Goal: Information Seeking & Learning: Learn about a topic

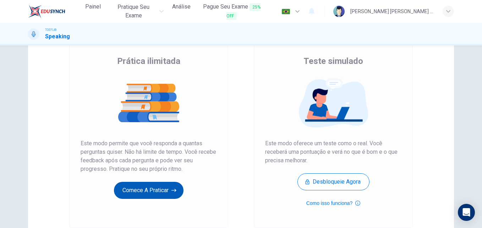
scroll to position [50, 0]
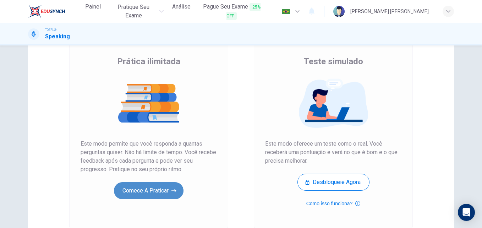
click at [149, 190] on button "Comece a praticar" at bounding box center [149, 190] width 70 height 17
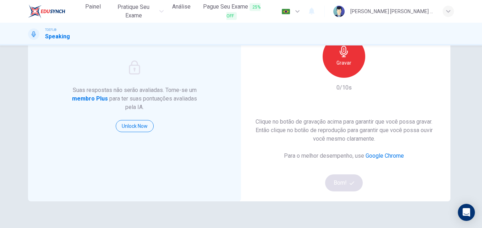
scroll to position [73, 0]
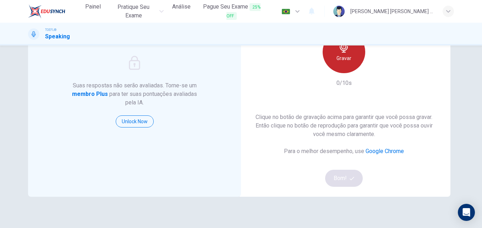
click at [352, 64] on div "Gravar" at bounding box center [344, 52] width 43 height 43
click at [352, 64] on div "Parar" at bounding box center [344, 52] width 43 height 43
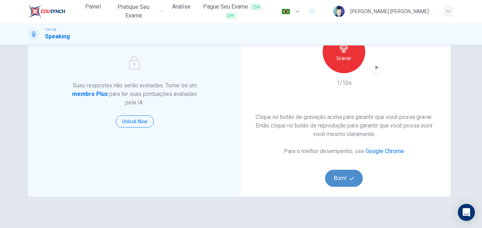
click at [340, 181] on button "Bom!" at bounding box center [344, 178] width 38 height 17
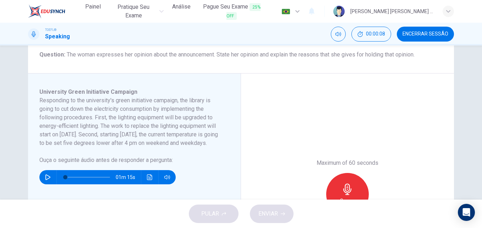
scroll to position [89, 0]
drag, startPoint x: 114, startPoint y: 119, endPoint x: 168, endPoint y: 125, distance: 54.8
click at [168, 125] on h6 "Responding to the university's green initiative campaign, the library is going …" at bounding box center [130, 121] width 182 height 51
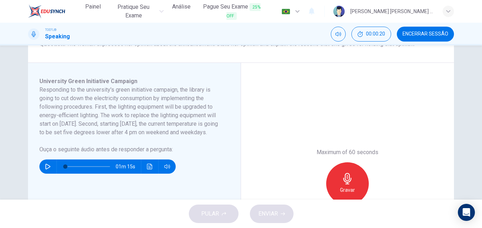
scroll to position [100, 0]
click at [49, 173] on button "button" at bounding box center [47, 166] width 11 height 14
click at [148, 121] on h6 "Responding to the university's green initiative campaign, the library is going …" at bounding box center [130, 110] width 182 height 51
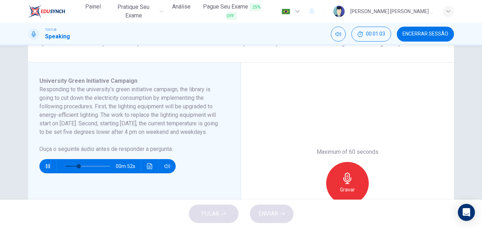
drag, startPoint x: 113, startPoint y: 123, endPoint x: 123, endPoint y: 134, distance: 14.1
click at [123, 134] on h6 "Responding to the university's green initiative campaign, the library is going …" at bounding box center [130, 110] width 182 height 51
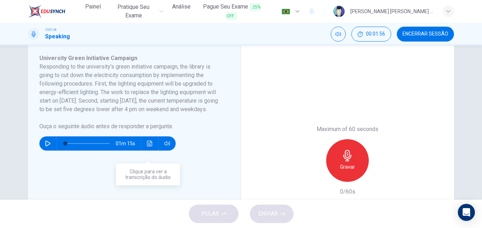
scroll to position [123, 0]
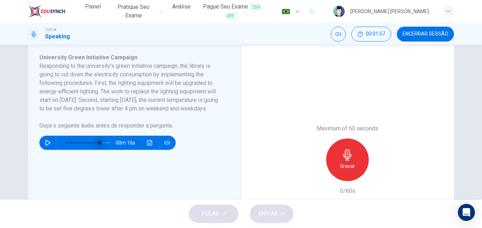
click at [99, 148] on span at bounding box center [87, 143] width 45 height 10
click at [45, 146] on icon "button" at bounding box center [48, 143] width 6 height 6
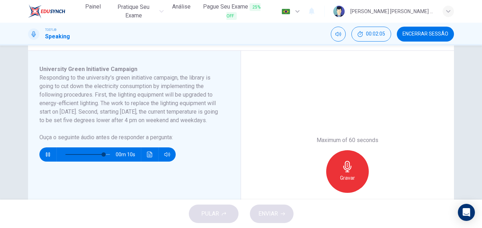
scroll to position [111, 0]
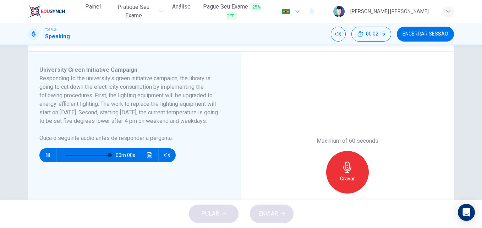
type input "0"
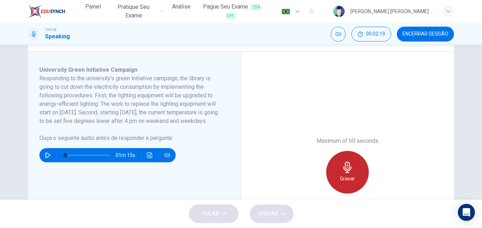
click at [342, 162] on icon "button" at bounding box center [347, 167] width 11 height 11
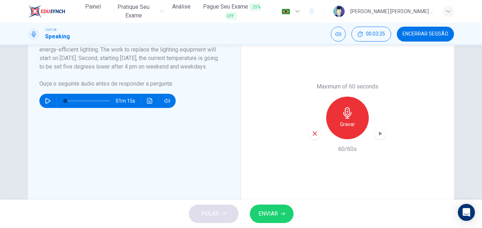
scroll to position [166, 0]
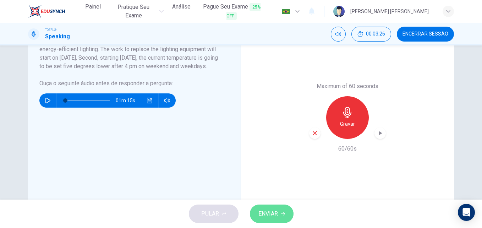
click at [266, 214] on span "ENVIAR" at bounding box center [269, 214] width 20 height 10
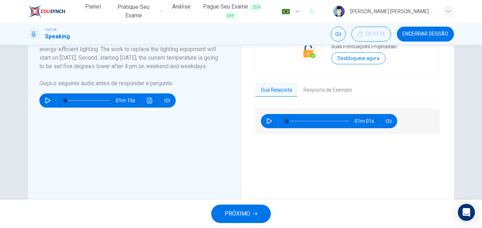
click at [250, 212] on span "PRÓXIMO" at bounding box center [238, 214] width 26 height 10
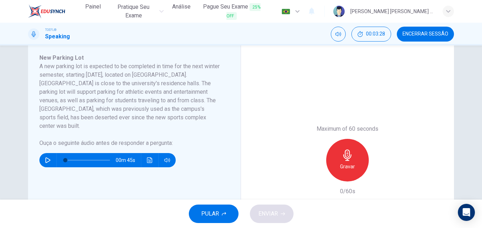
scroll to position [123, 0]
drag, startPoint x: 78, startPoint y: 84, endPoint x: 159, endPoint y: 82, distance: 81.0
click at [159, 82] on h6 "A new parking lot is expected to be completed in time for the next winter semes…" at bounding box center [130, 96] width 182 height 68
drag, startPoint x: 157, startPoint y: 82, endPoint x: 203, endPoint y: 92, distance: 47.2
click at [203, 92] on h6 "A new parking lot is expected to be completed in time for the next winter semes…" at bounding box center [130, 96] width 182 height 68
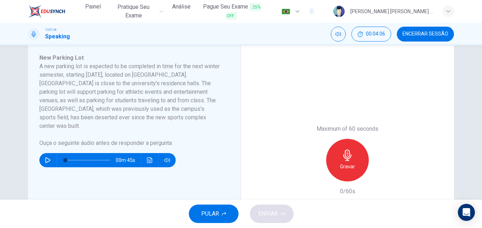
click at [47, 157] on icon "button" at bounding box center [48, 160] width 6 height 6
type input "0"
click at [349, 155] on icon "button" at bounding box center [347, 155] width 11 height 11
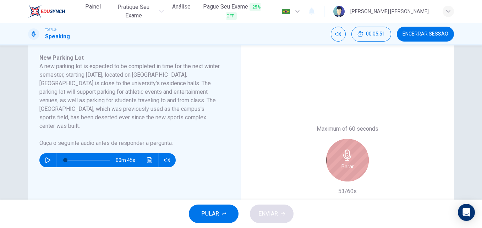
click at [355, 153] on div "Parar" at bounding box center [347, 160] width 43 height 43
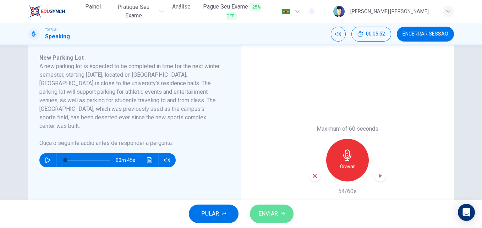
click at [275, 211] on span "ENVIAR" at bounding box center [269, 214] width 20 height 10
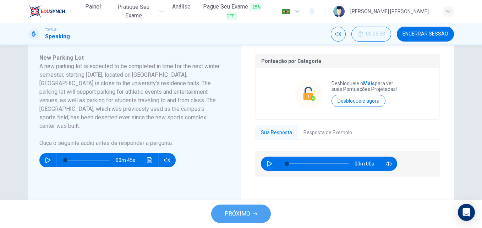
click at [249, 209] on span "PRÓXIMO" at bounding box center [238, 214] width 26 height 10
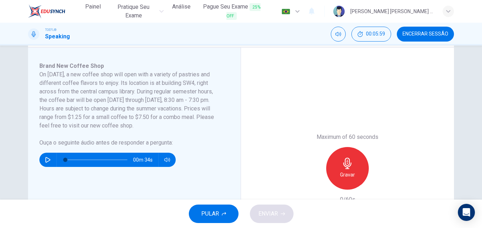
scroll to position [115, 0]
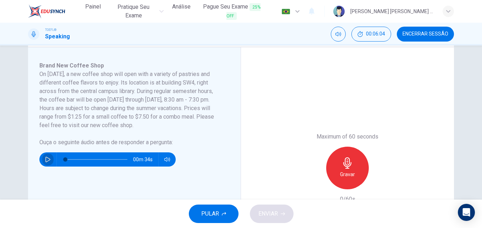
click at [47, 156] on button "button" at bounding box center [47, 159] width 11 height 14
type input "0"
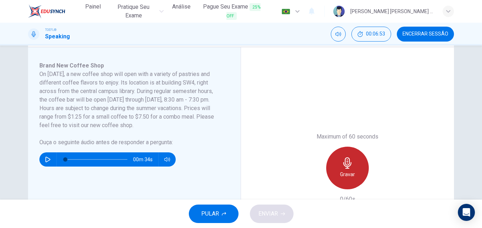
click at [344, 159] on icon "button" at bounding box center [347, 162] width 8 height 11
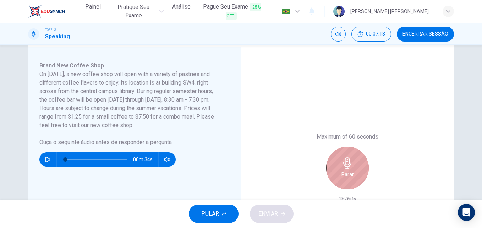
click at [344, 159] on icon "button" at bounding box center [347, 162] width 8 height 11
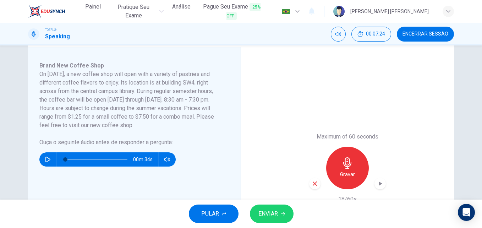
click at [344, 159] on icon "button" at bounding box center [347, 162] width 8 height 11
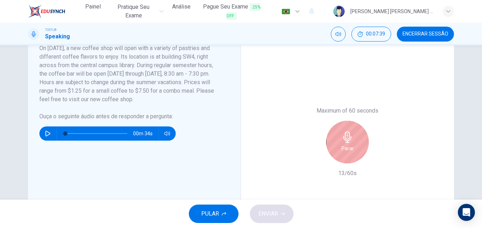
scroll to position [141, 0]
click at [345, 146] on h6 "Parar" at bounding box center [348, 148] width 12 height 9
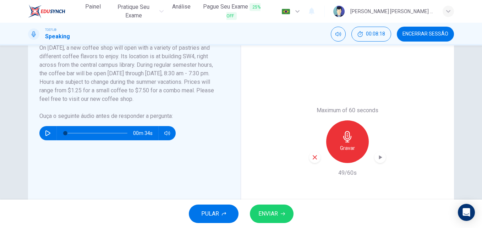
click at [266, 208] on button "ENVIAR" at bounding box center [272, 214] width 44 height 18
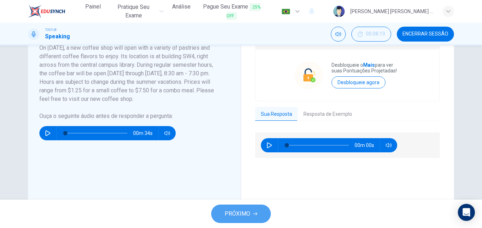
click at [236, 210] on span "PRÓXIMO" at bounding box center [238, 214] width 26 height 10
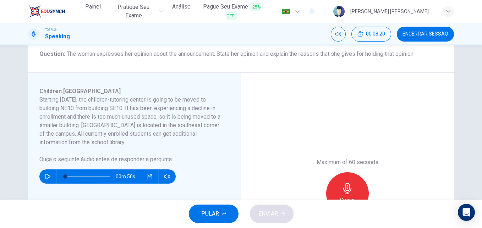
scroll to position [90, 0]
click at [44, 172] on button "button" at bounding box center [47, 176] width 11 height 14
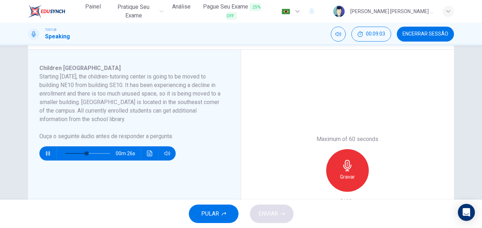
scroll to position [113, 0]
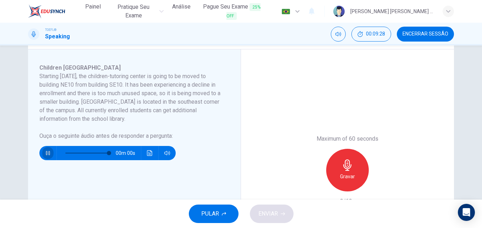
click at [47, 153] on icon "button" at bounding box center [48, 153] width 6 height 6
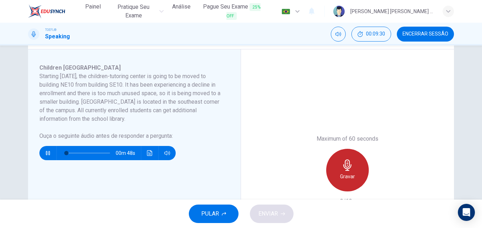
click at [339, 164] on div "Gravar" at bounding box center [347, 170] width 43 height 43
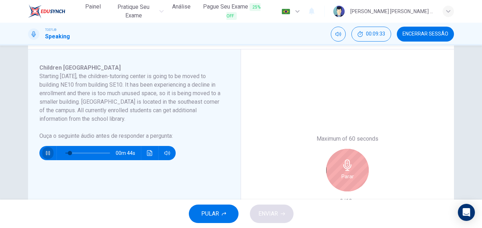
click at [47, 151] on icon "button" at bounding box center [48, 153] width 6 height 6
click at [342, 163] on icon "button" at bounding box center [347, 164] width 11 height 11
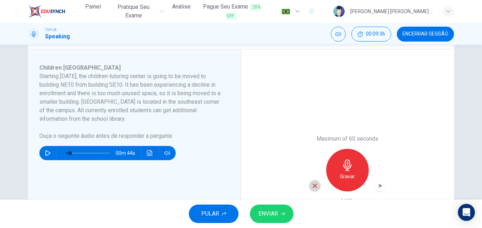
click at [312, 184] on icon "button" at bounding box center [315, 186] width 6 height 6
click at [344, 162] on icon "button" at bounding box center [347, 164] width 8 height 11
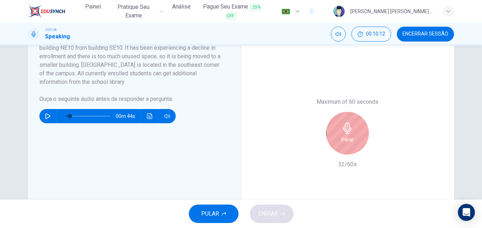
scroll to position [152, 0]
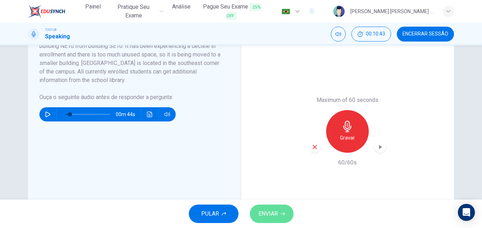
click at [264, 210] on span "ENVIAR" at bounding box center [269, 214] width 20 height 10
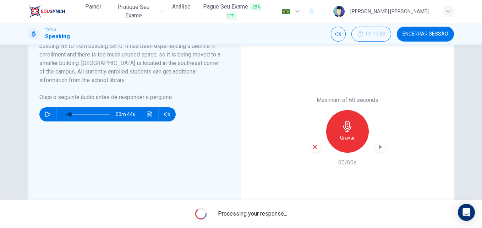
type input "0"
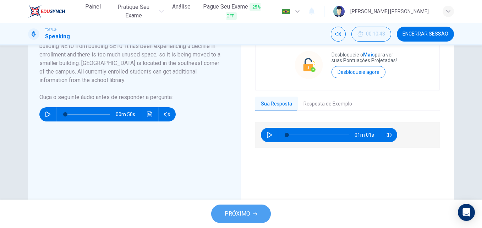
click at [228, 216] on span "PRÓXIMO" at bounding box center [238, 214] width 26 height 10
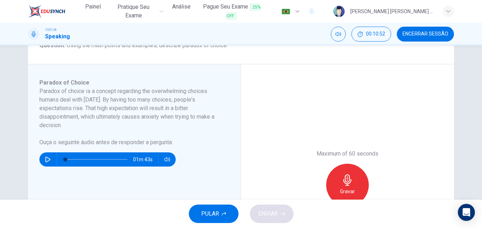
scroll to position [98, 0]
click at [45, 157] on icon "button" at bounding box center [47, 159] width 5 height 6
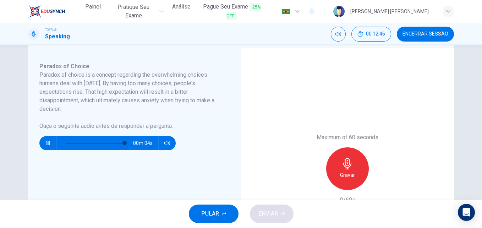
scroll to position [115, 0]
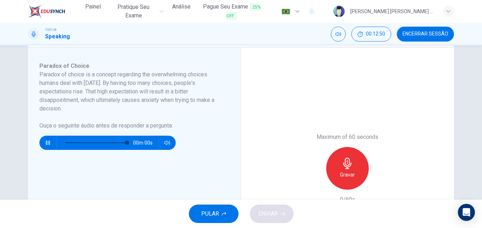
type input "0"
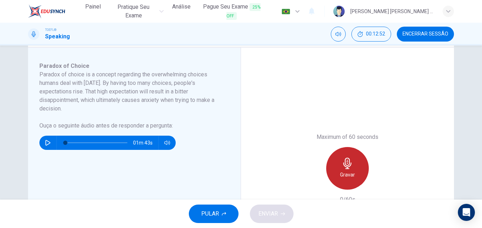
click at [342, 163] on icon "button" at bounding box center [347, 163] width 11 height 11
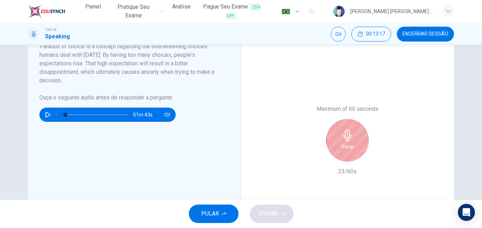
scroll to position [144, 0]
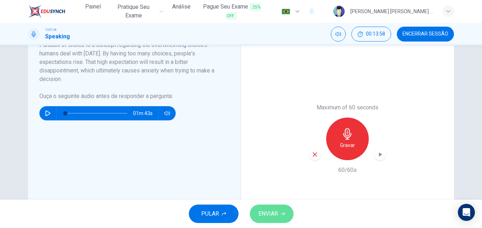
click at [277, 208] on button "ENVIAR" at bounding box center [272, 214] width 44 height 18
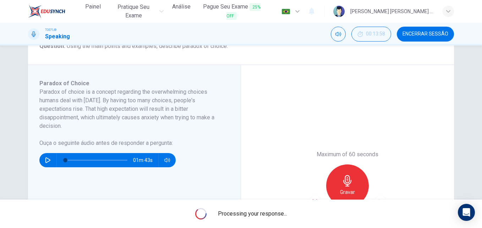
scroll to position [131, 0]
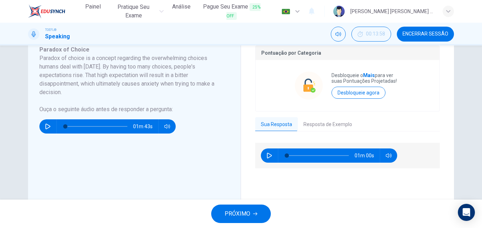
click at [242, 206] on button "PRÓXIMO" at bounding box center [241, 214] width 60 height 18
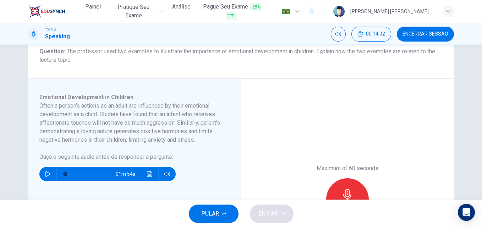
scroll to position [91, 0]
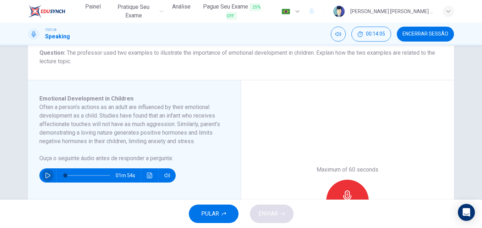
click at [46, 180] on button "button" at bounding box center [47, 175] width 11 height 14
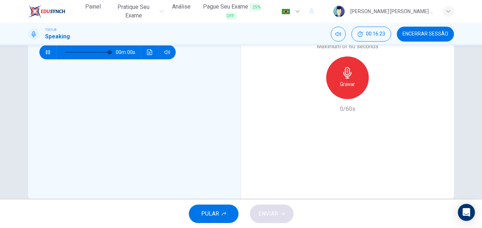
scroll to position [217, 0]
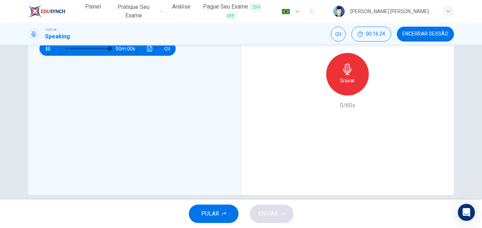
type input "0"
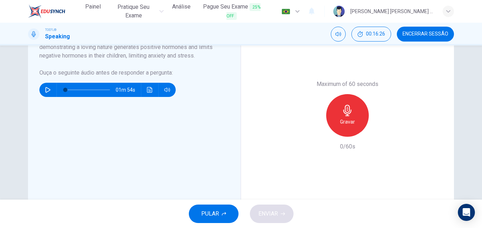
scroll to position [176, 0]
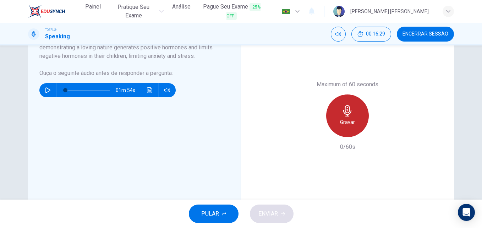
click at [348, 112] on icon "button" at bounding box center [347, 110] width 11 height 11
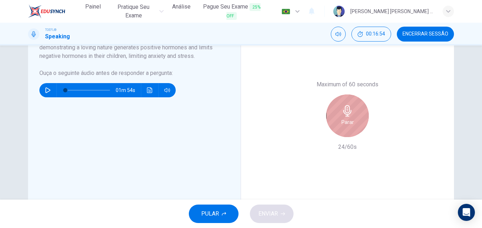
click at [348, 112] on icon "button" at bounding box center [347, 110] width 11 height 11
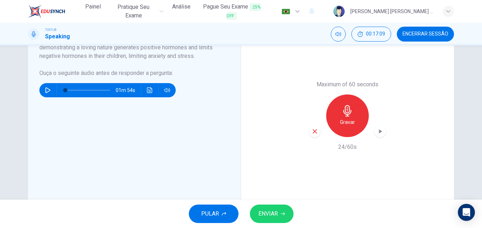
click at [312, 132] on icon "button" at bounding box center [315, 131] width 6 height 6
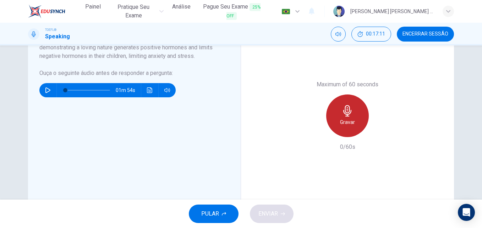
click at [348, 115] on icon "button" at bounding box center [347, 110] width 11 height 11
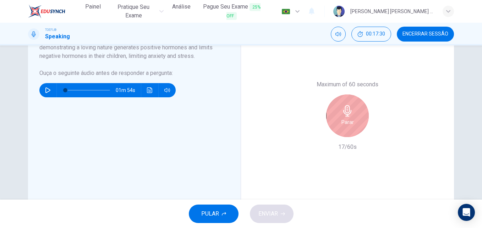
drag, startPoint x: 348, startPoint y: 115, endPoint x: 337, endPoint y: 63, distance: 53.3
click at [337, 63] on div "Maximum of 60 seconds Parar 17/60s" at bounding box center [347, 116] width 213 height 242
click at [338, 115] on div "Parar" at bounding box center [347, 115] width 43 height 43
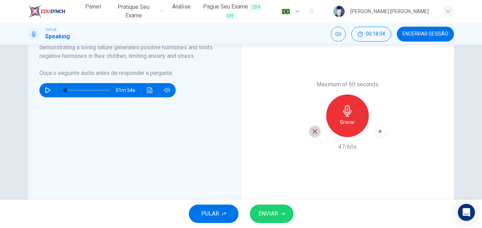
click at [309, 132] on div "button" at bounding box center [314, 131] width 11 height 11
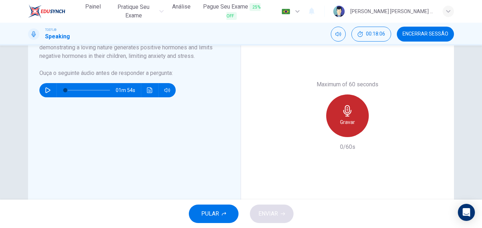
click at [337, 116] on div "Gravar" at bounding box center [347, 115] width 43 height 43
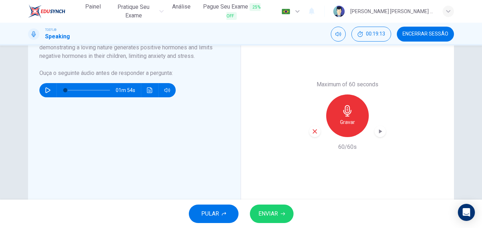
click at [272, 216] on span "ENVIAR" at bounding box center [269, 214] width 20 height 10
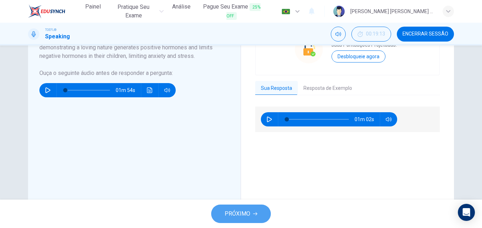
click at [234, 210] on span "PRÓXIMO" at bounding box center [238, 214] width 26 height 10
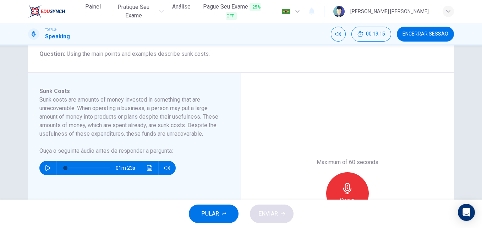
scroll to position [90, 0]
click at [45, 166] on icon "button" at bounding box center [48, 168] width 6 height 6
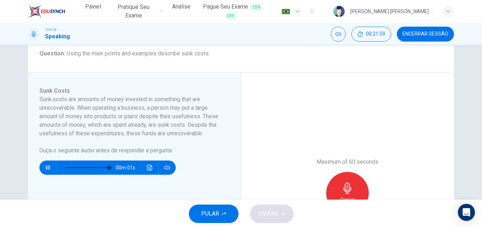
type input "0"
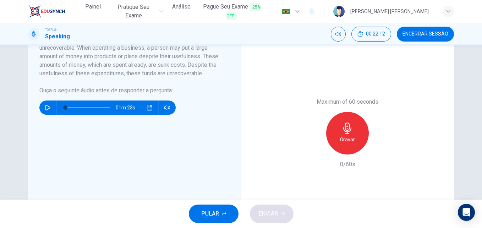
scroll to position [150, 0]
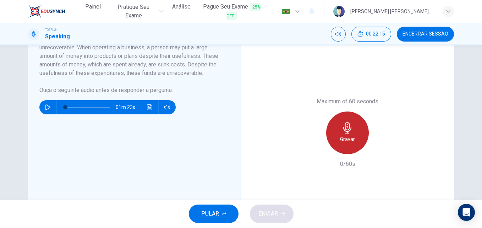
click at [354, 136] on div "Gravar" at bounding box center [347, 133] width 43 height 43
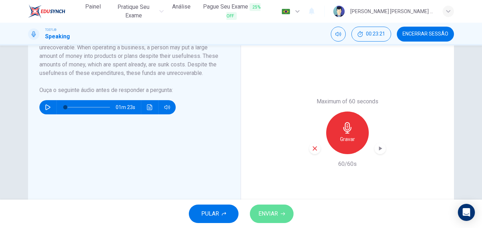
click at [275, 214] on span "ENVIAR" at bounding box center [269, 214] width 20 height 10
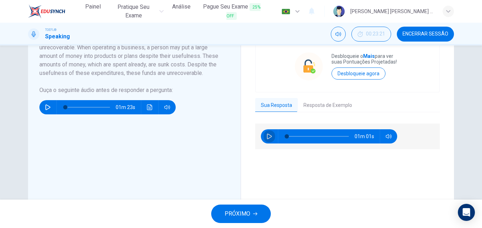
click at [267, 136] on icon "button" at bounding box center [270, 137] width 6 height 6
click at [267, 131] on button "button" at bounding box center [269, 136] width 11 height 14
type input "71"
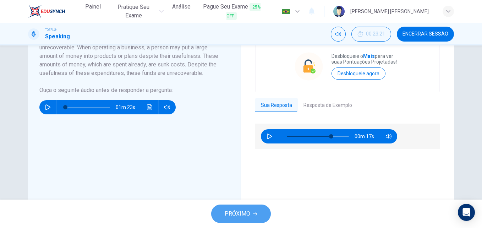
click at [254, 214] on icon "button" at bounding box center [255, 213] width 4 height 3
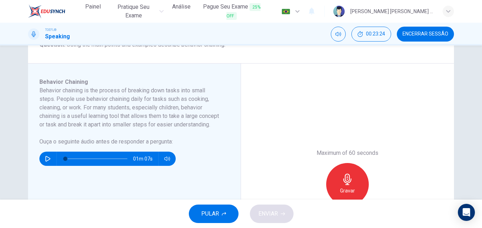
scroll to position [101, 0]
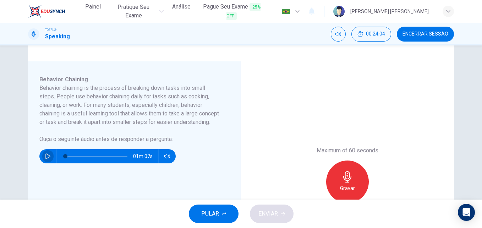
click at [44, 161] on button "button" at bounding box center [47, 156] width 11 height 14
type input "0"
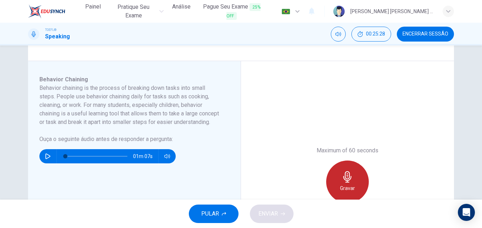
click at [352, 168] on div "Gravar" at bounding box center [347, 182] width 43 height 43
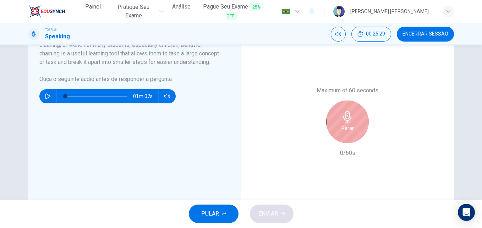
scroll to position [163, 0]
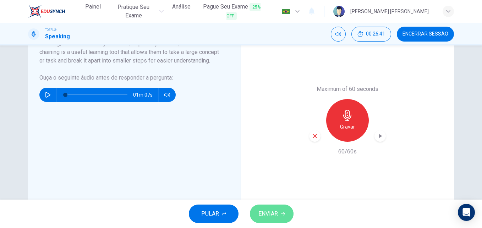
click at [270, 216] on span "ENVIAR" at bounding box center [269, 214] width 20 height 10
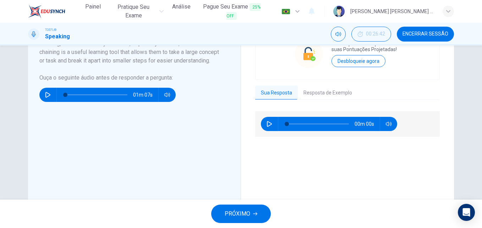
click at [240, 211] on span "PRÓXIMO" at bounding box center [238, 214] width 26 height 10
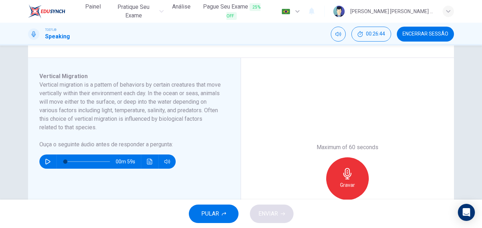
scroll to position [106, 0]
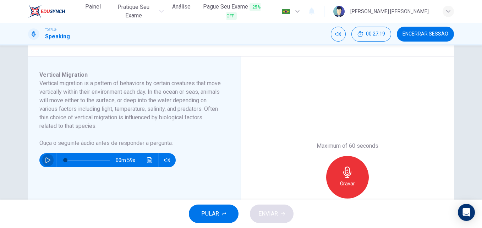
click at [47, 159] on icon "button" at bounding box center [48, 160] width 6 height 6
type input "0"
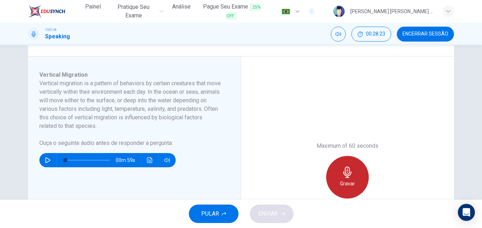
click at [348, 170] on icon "button" at bounding box center [347, 172] width 8 height 11
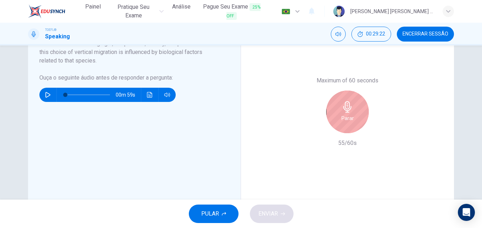
scroll to position [170, 0]
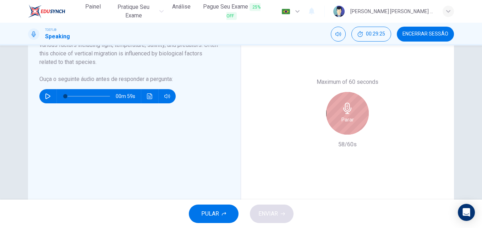
click at [345, 118] on h6 "Parar" at bounding box center [348, 119] width 12 height 9
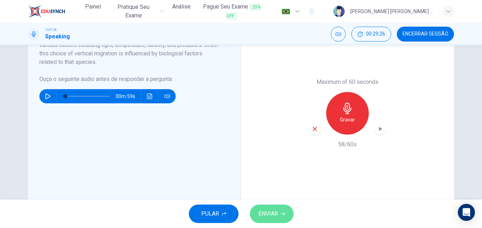
click at [285, 213] on button "ENVIAR" at bounding box center [272, 214] width 44 height 18
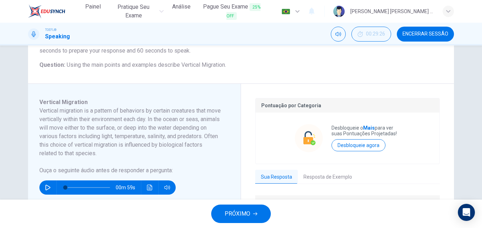
scroll to position [78, 0]
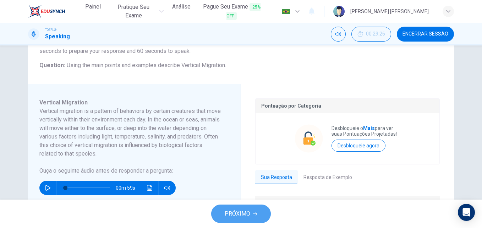
click at [233, 206] on button "PRÓXIMO" at bounding box center [241, 214] width 60 height 18
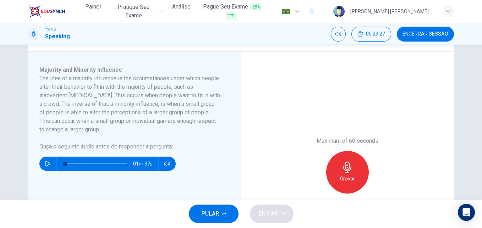
scroll to position [111, 0]
